Goal: Task Accomplishment & Management: Manage account settings

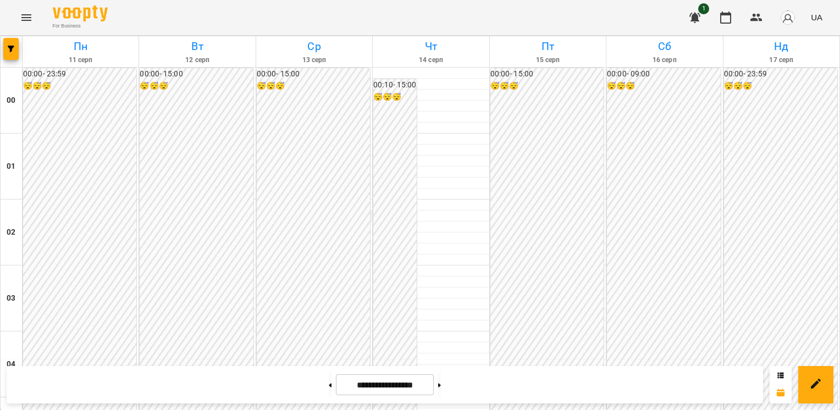
scroll to position [1081, 0]
click at [441, 389] on button at bounding box center [439, 385] width 3 height 24
type input "**********"
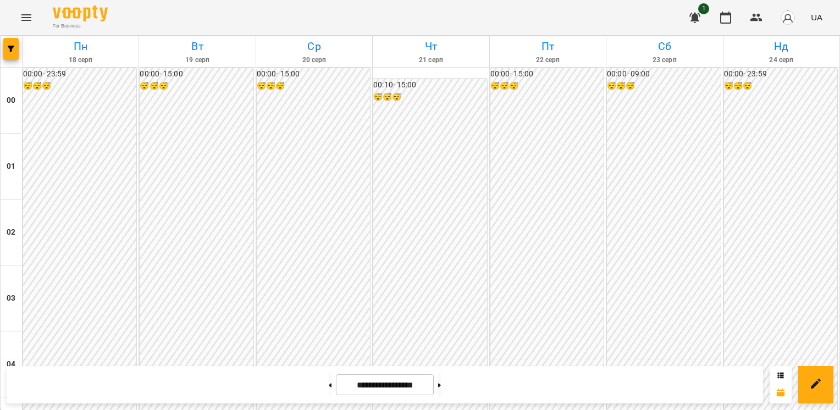
scroll to position [1100, 0]
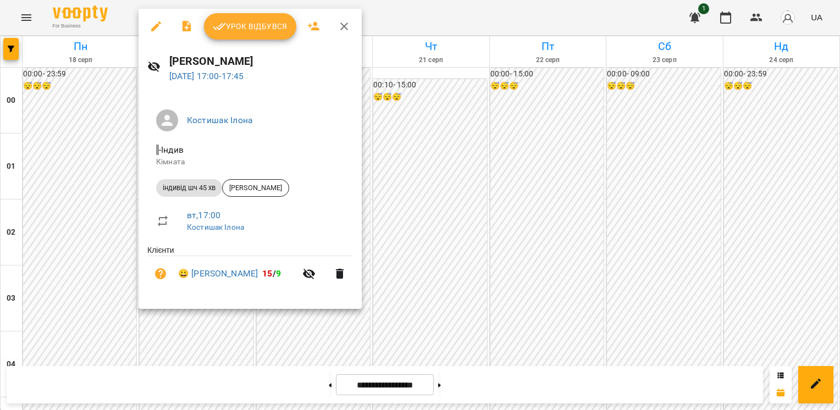
click at [119, 173] on div at bounding box center [420, 205] width 840 height 410
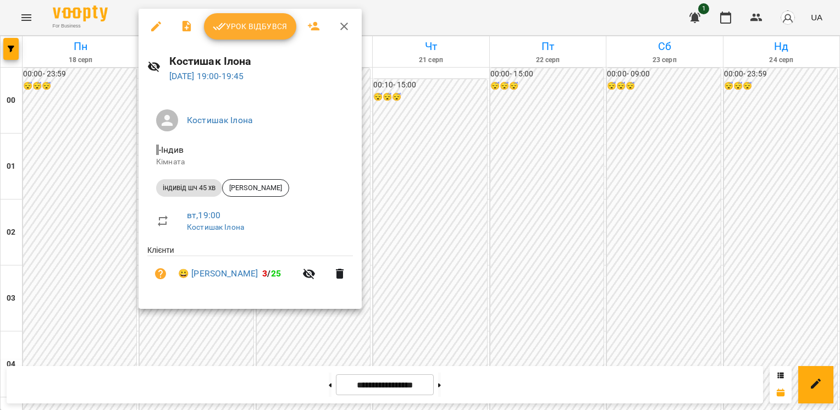
click at [113, 239] on div at bounding box center [420, 205] width 840 height 410
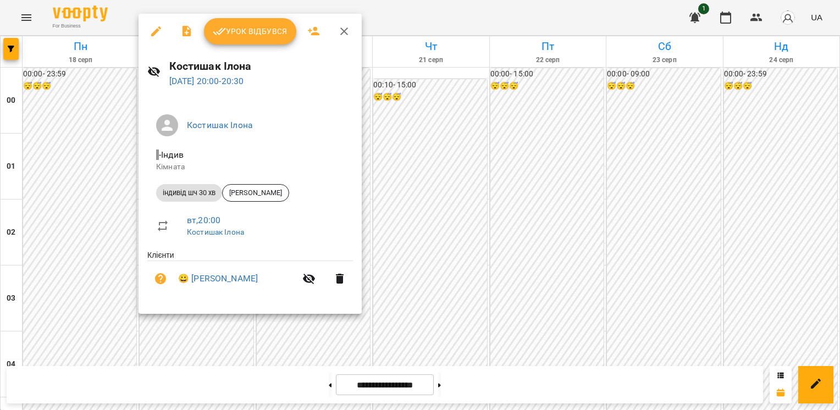
click at [154, 32] on icon "button" at bounding box center [156, 31] width 10 height 10
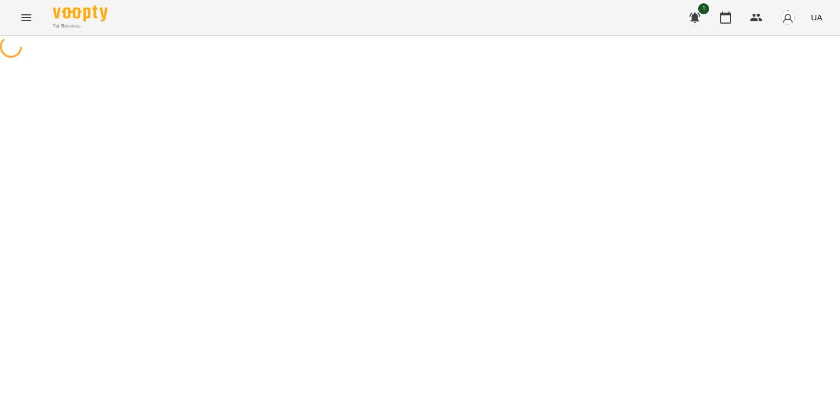
select select "**********"
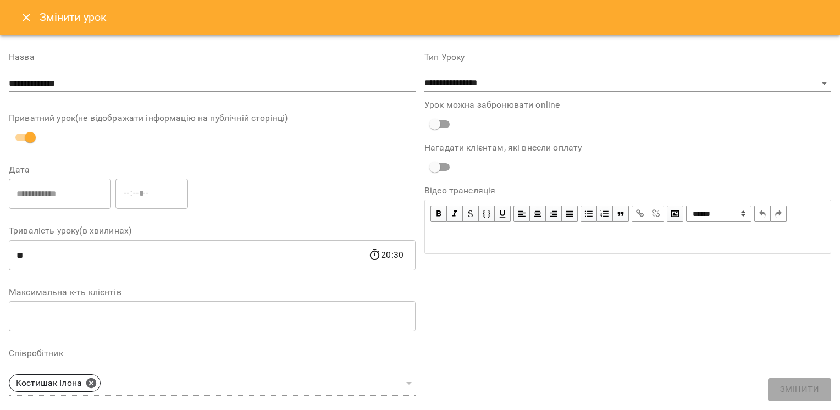
click at [27, 14] on icon "Close" at bounding box center [26, 17] width 13 height 13
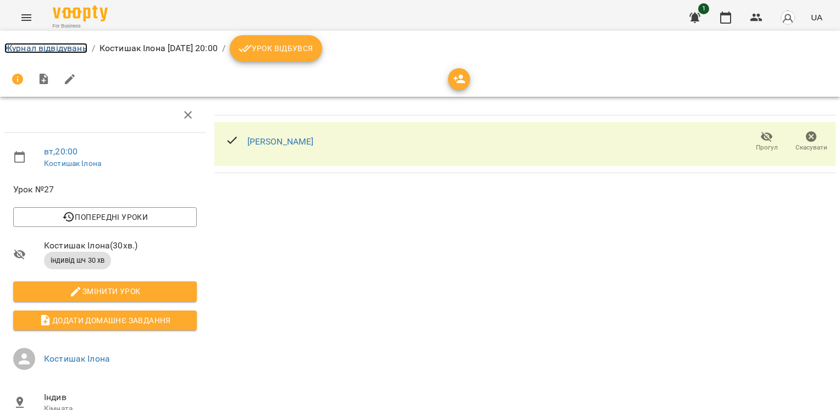
click at [47, 49] on link "Журнал відвідувань" at bounding box center [45, 48] width 83 height 10
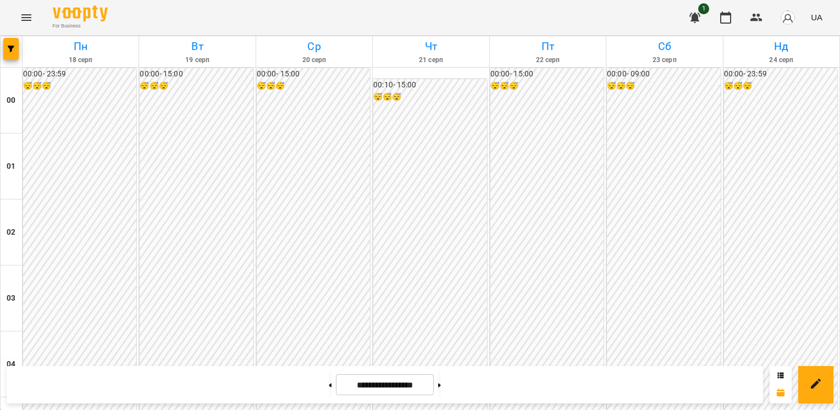
scroll to position [1136, 0]
